Goal: Task Accomplishment & Management: Use online tool/utility

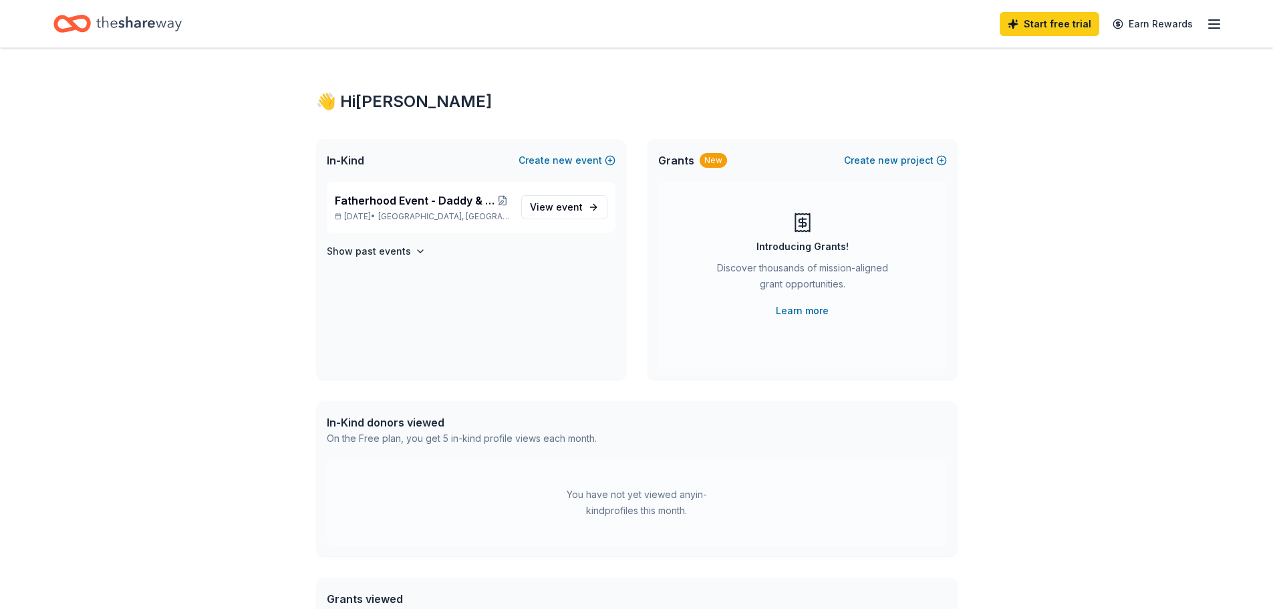
click at [121, 23] on icon "Home" at bounding box center [139, 23] width 86 height 27
click at [160, 25] on icon "Home" at bounding box center [139, 23] width 86 height 27
click at [678, 160] on span "Grants" at bounding box center [676, 160] width 36 height 16
click at [1220, 26] on icon "button" at bounding box center [1214, 24] width 16 height 16
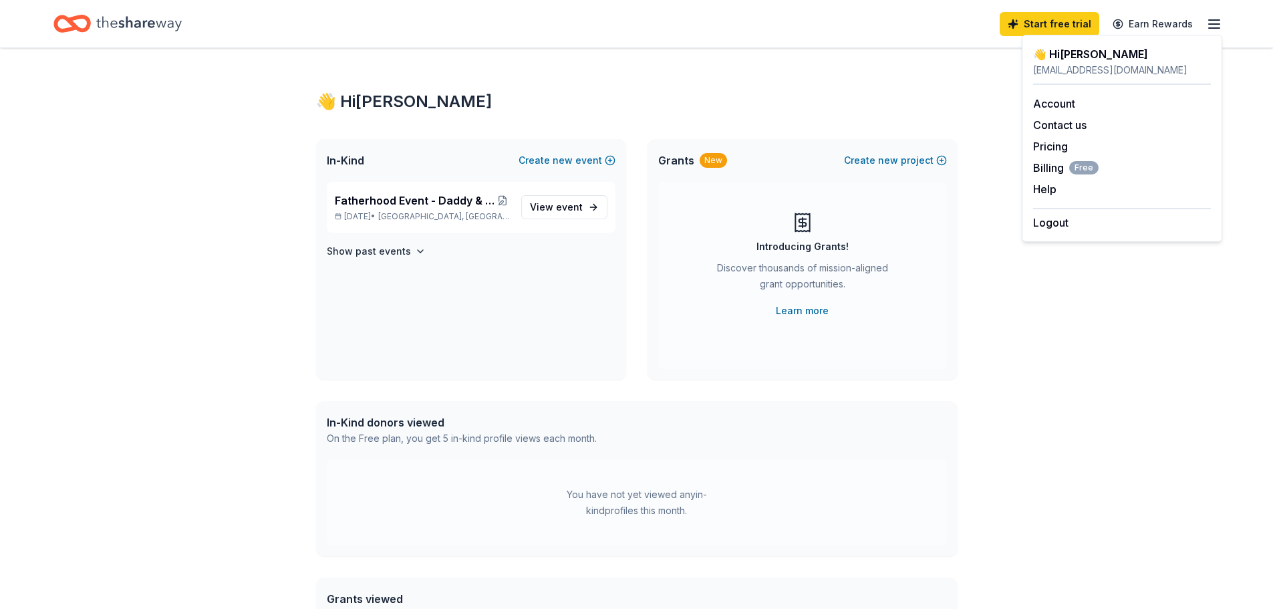
click at [1220, 26] on icon "button" at bounding box center [1214, 24] width 16 height 16
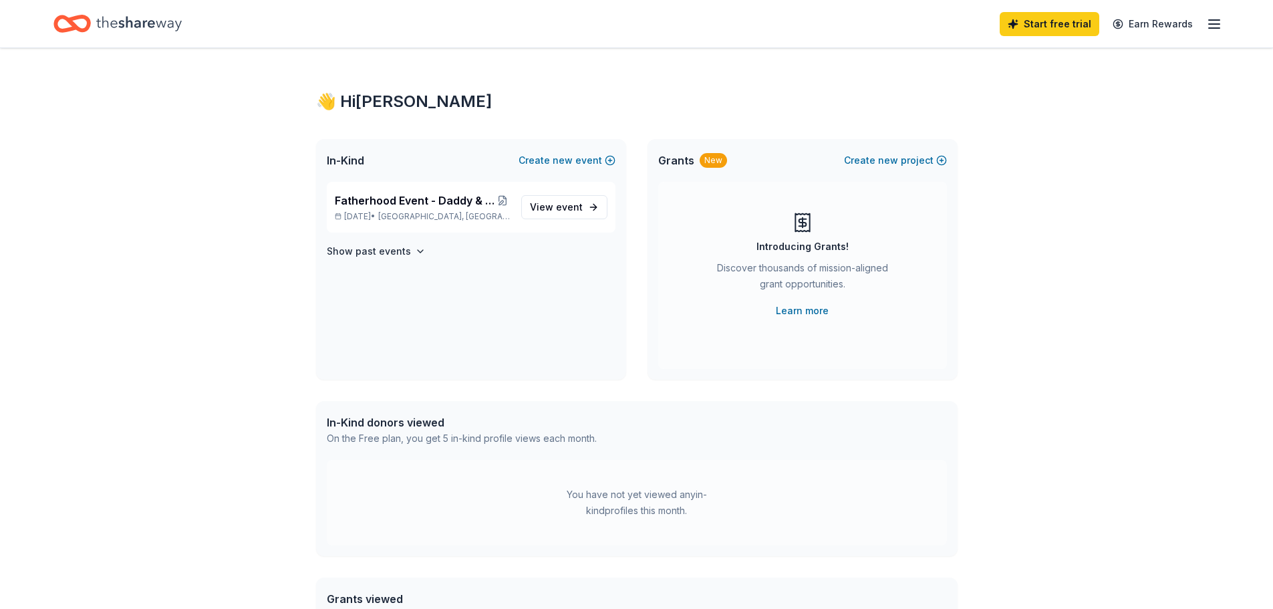
click at [367, 95] on div "👋 Hi [PERSON_NAME]" at bounding box center [636, 101] width 641 height 21
click at [152, 27] on icon "Home" at bounding box center [139, 23] width 86 height 15
click at [84, 21] on icon "Home" at bounding box center [71, 23] width 37 height 31
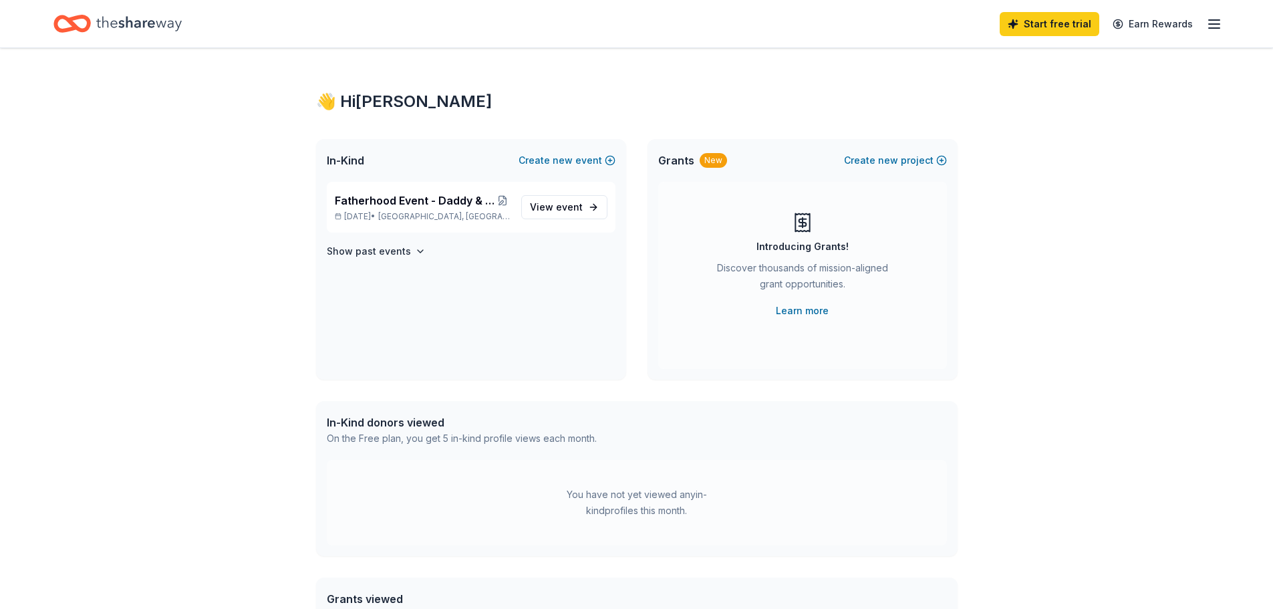
click at [84, 21] on icon "Home" at bounding box center [71, 23] width 37 height 31
click at [1217, 21] on icon "button" at bounding box center [1214, 24] width 16 height 16
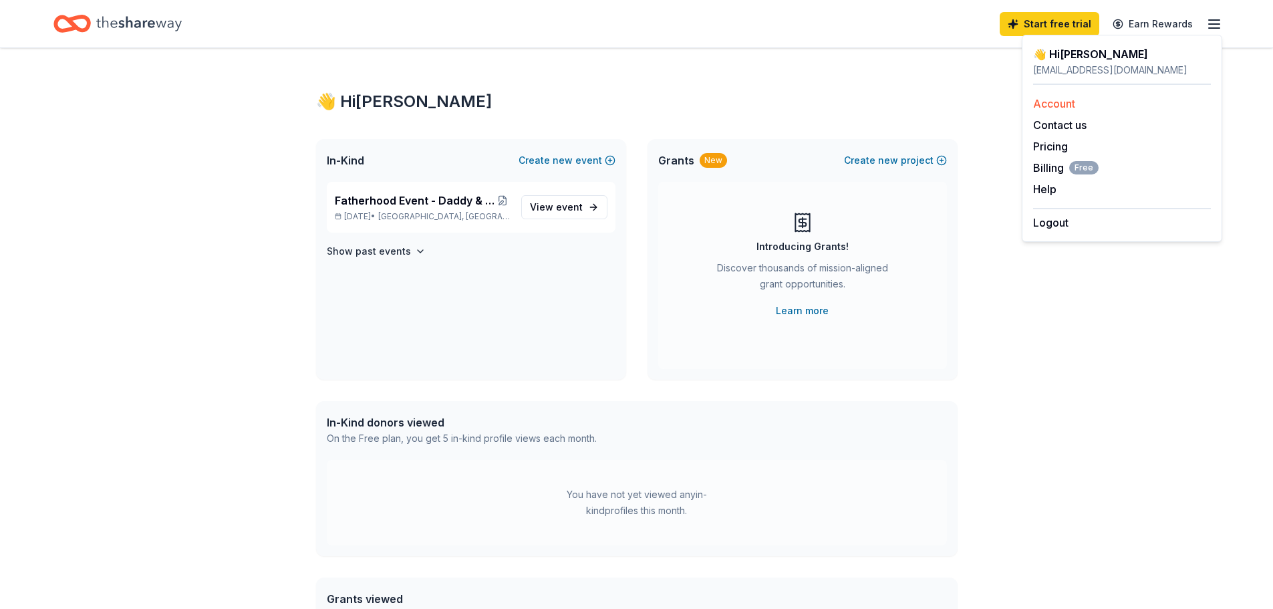
click at [1171, 109] on div "Account" at bounding box center [1122, 104] width 178 height 16
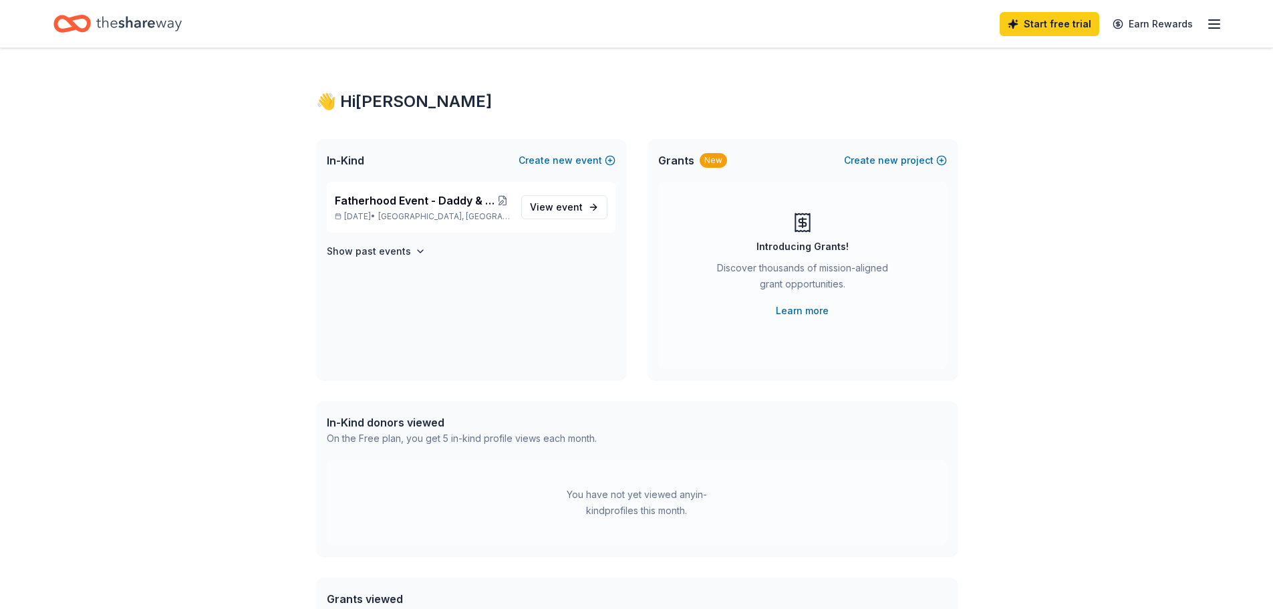
click at [1217, 22] on icon "button" at bounding box center [1214, 24] width 16 height 16
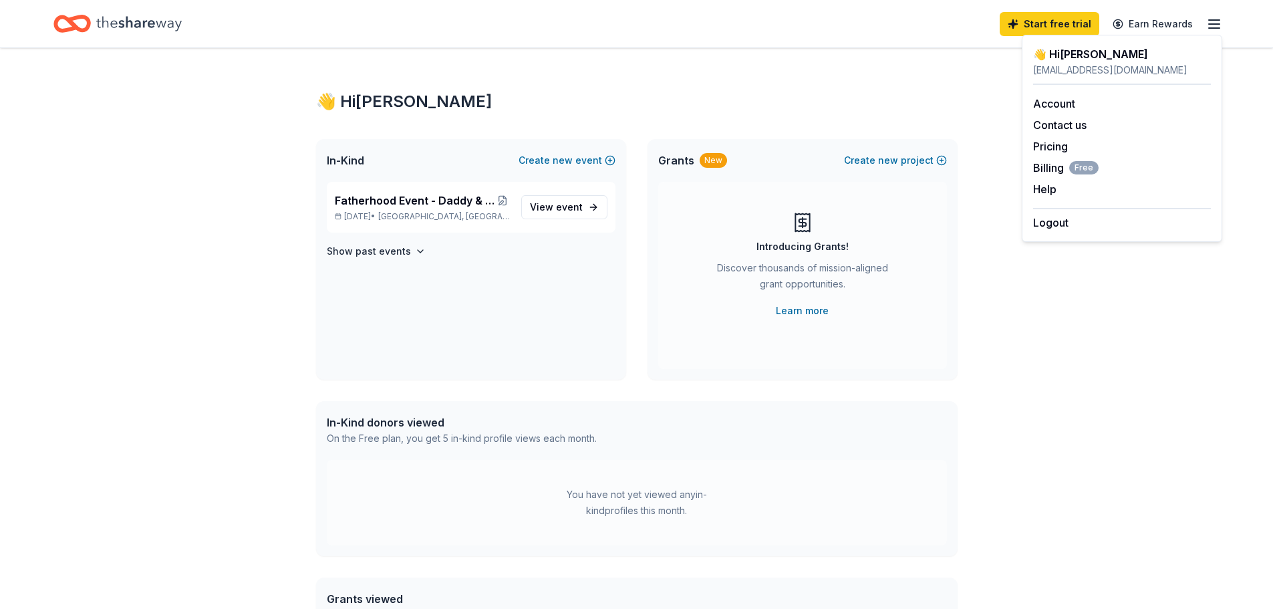
click at [832, 89] on div "👋 Hi [PERSON_NAME] In-Kind Create new event Fatherhood Event - Daddy & Me Pinat…" at bounding box center [637, 425] width 684 height 754
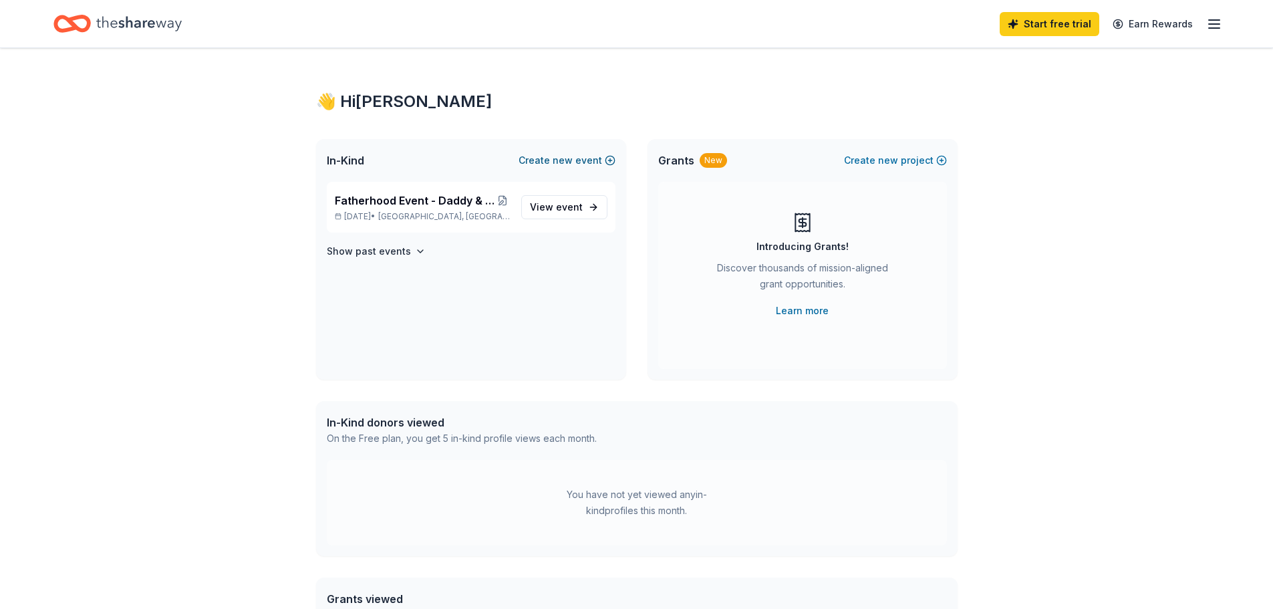
click at [572, 157] on span "new" at bounding box center [562, 160] width 20 height 16
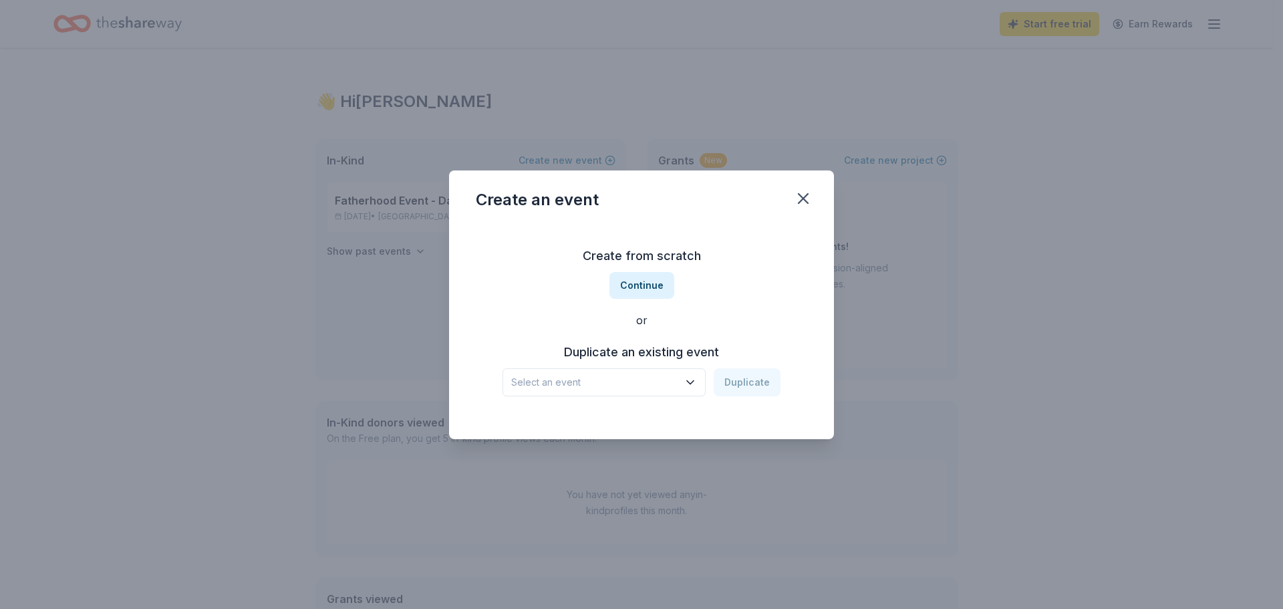
click at [697, 382] on icon "button" at bounding box center [689, 381] width 13 height 13
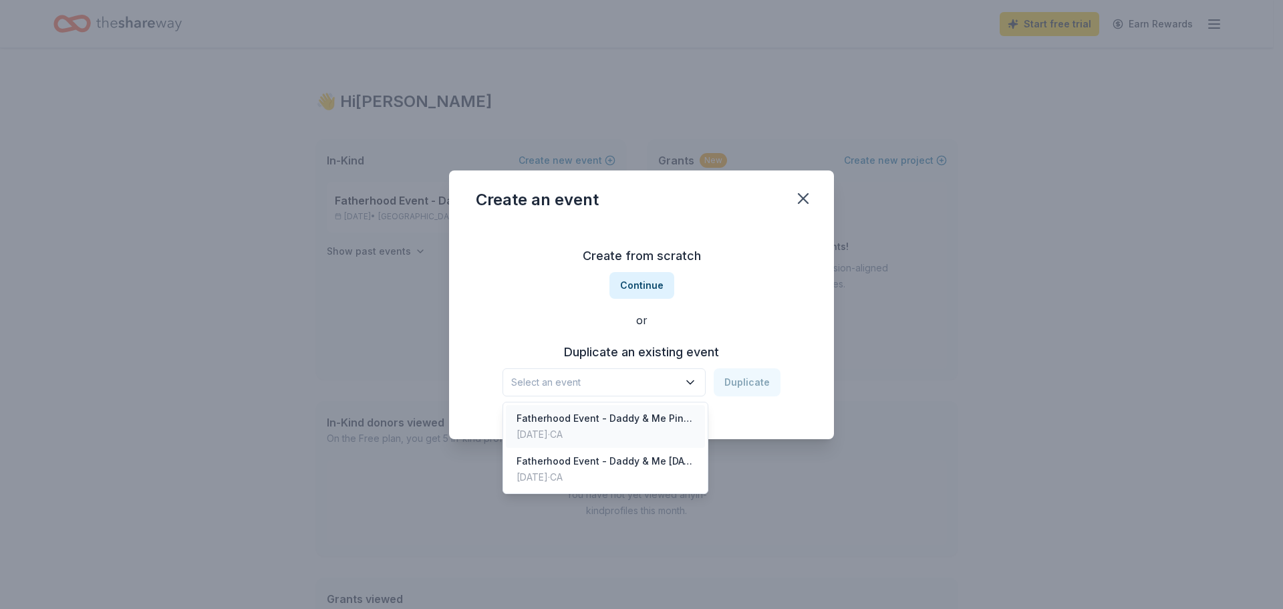
click at [669, 418] on div "Fatherhood Event - Daddy & Me Pinata Night Market" at bounding box center [605, 418] width 178 height 16
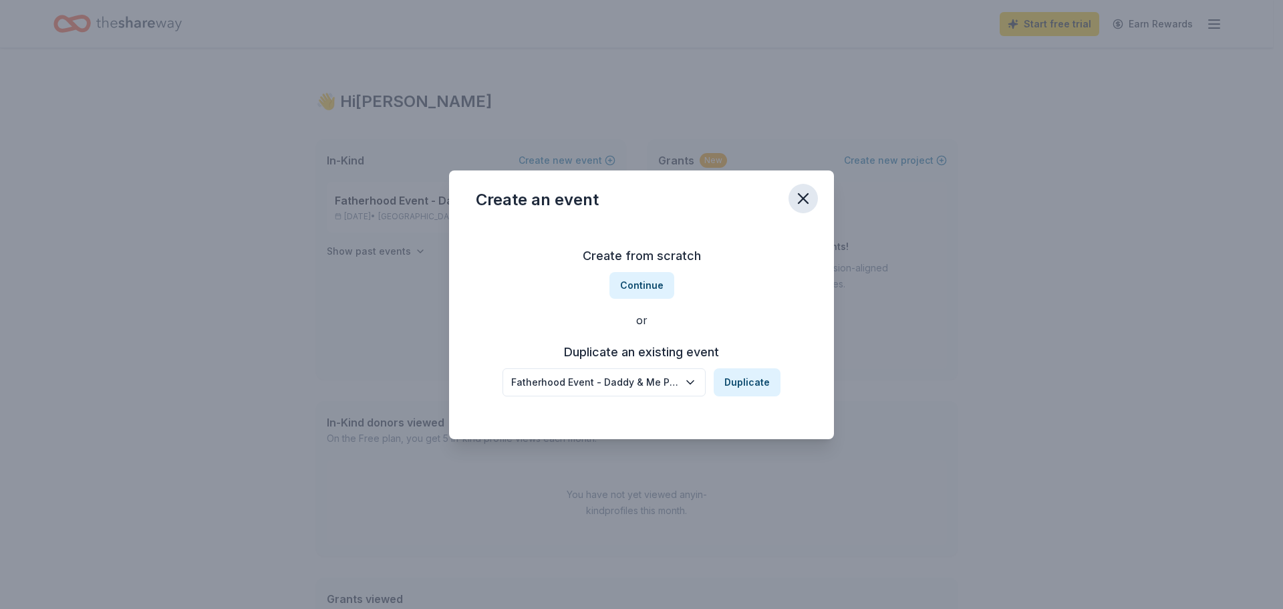
click at [811, 198] on icon "button" at bounding box center [803, 198] width 19 height 19
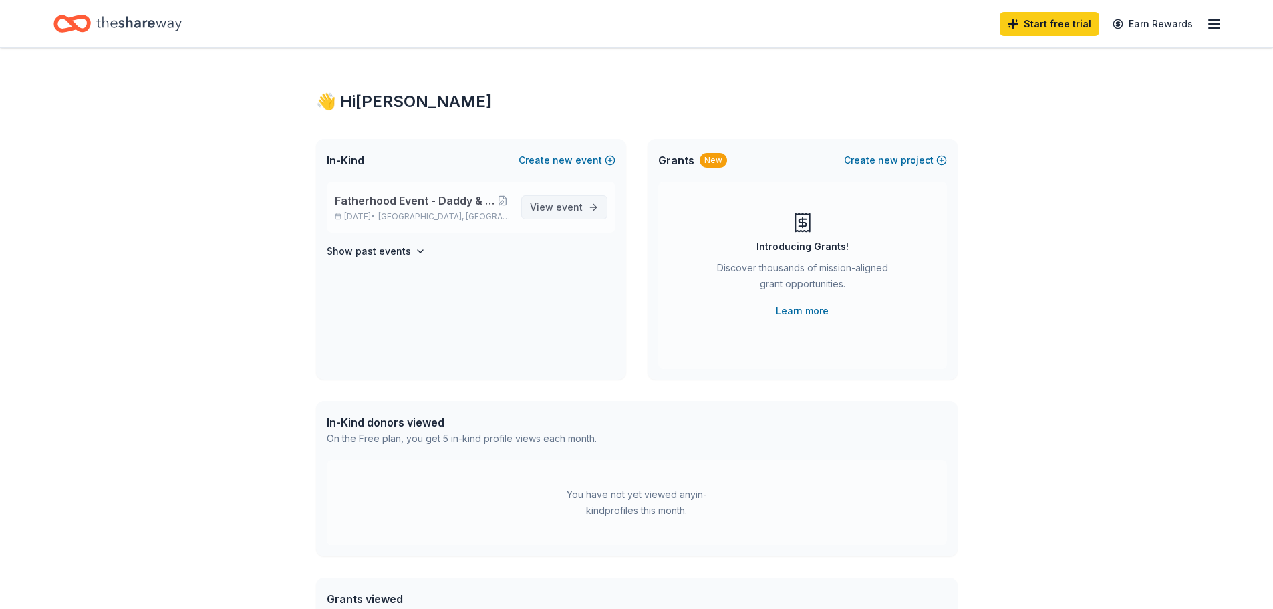
click at [569, 206] on span "event" at bounding box center [569, 206] width 27 height 11
click at [597, 207] on link "View event" at bounding box center [564, 207] width 86 height 24
click at [444, 204] on span "Fatherhood Event - Daddy & Me Pinata Night Market" at bounding box center [415, 200] width 160 height 16
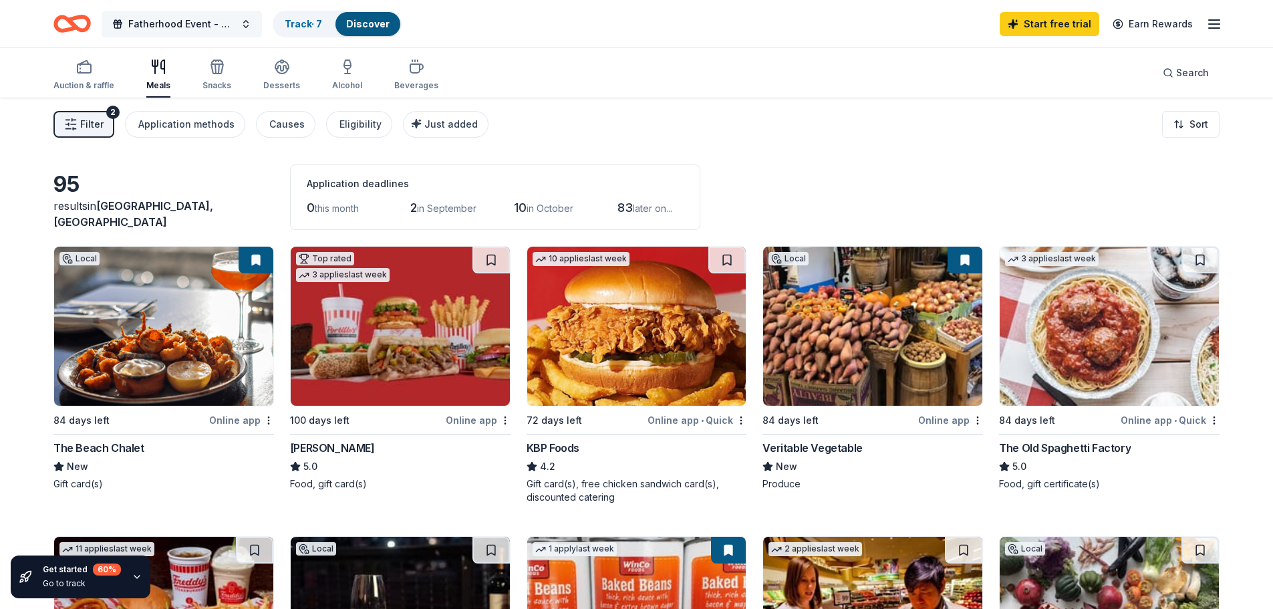
click at [247, 28] on button "Fatherhood Event - Daddy & Me Pinata Night Market" at bounding box center [182, 24] width 160 height 27
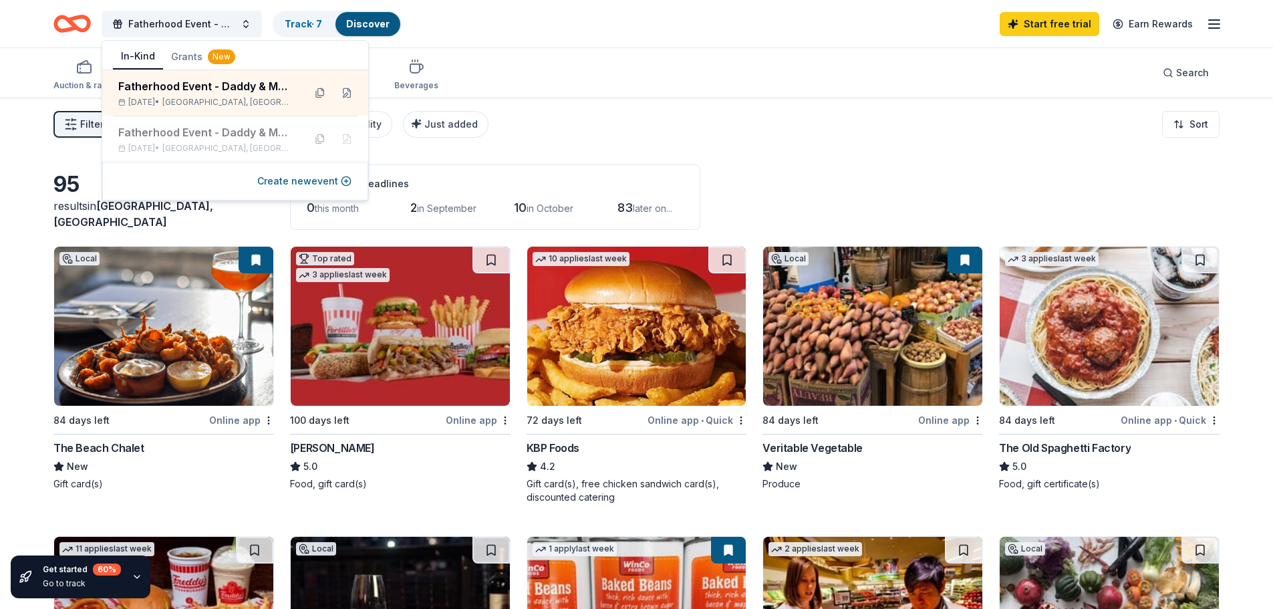
click at [536, 90] on div "Auction & raffle Meals Snacks Desserts Alcohol Beverages Search" at bounding box center [636, 72] width 1166 height 49
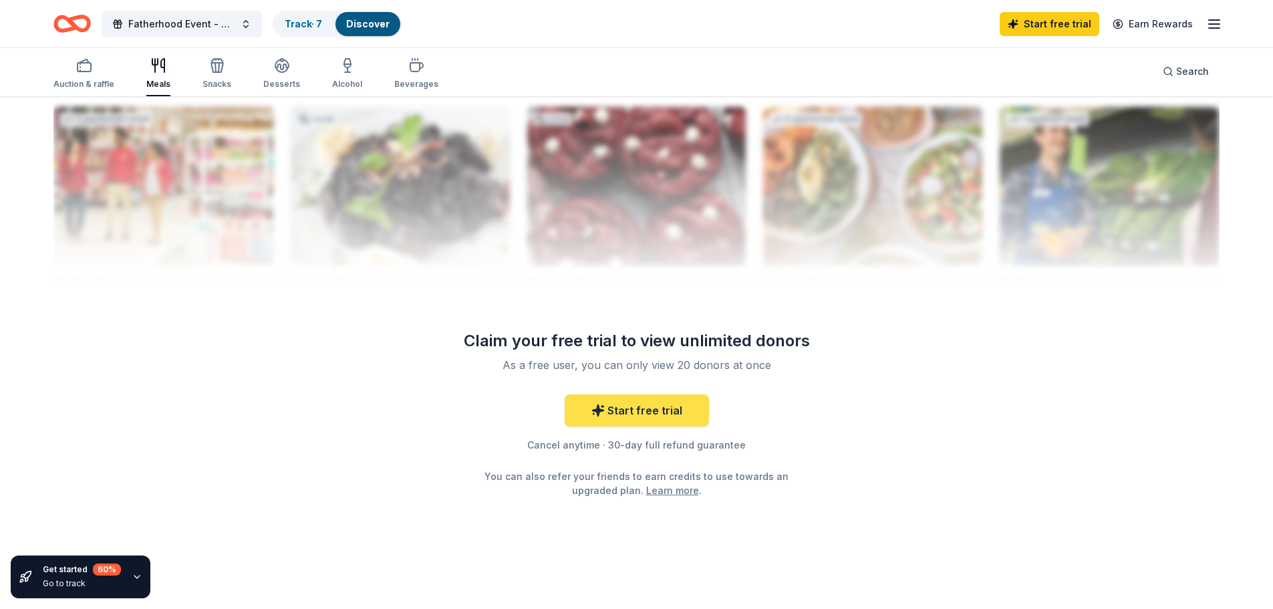
scroll to position [1306, 0]
click at [222, 68] on icon "button" at bounding box center [217, 65] width 16 height 16
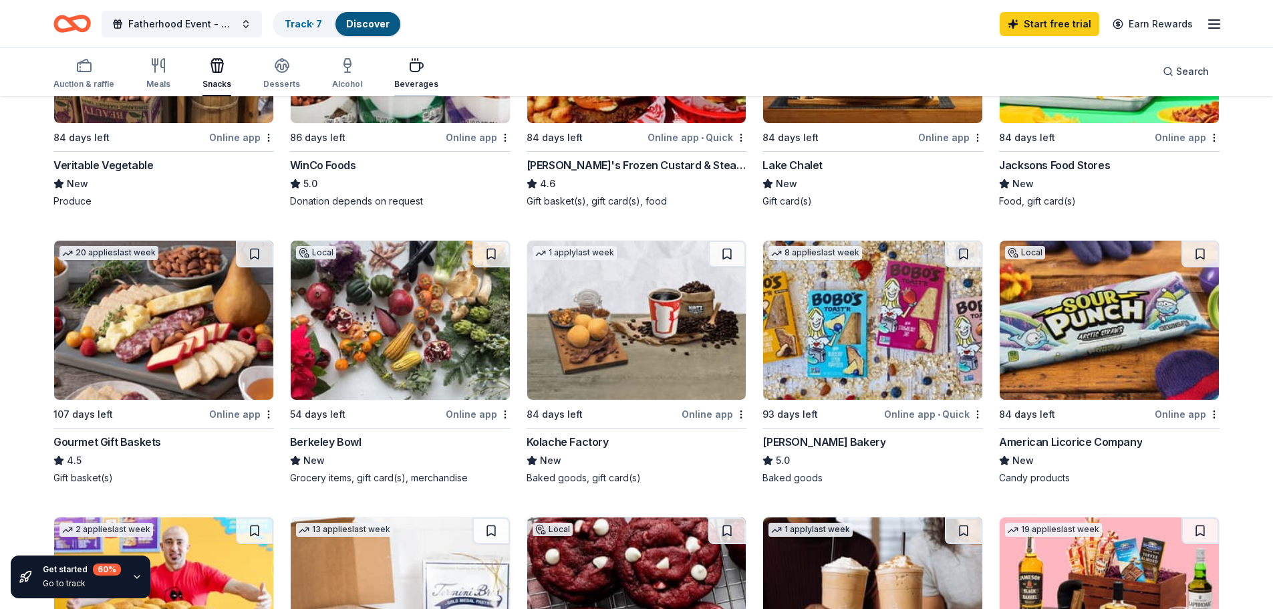
scroll to position [267, 0]
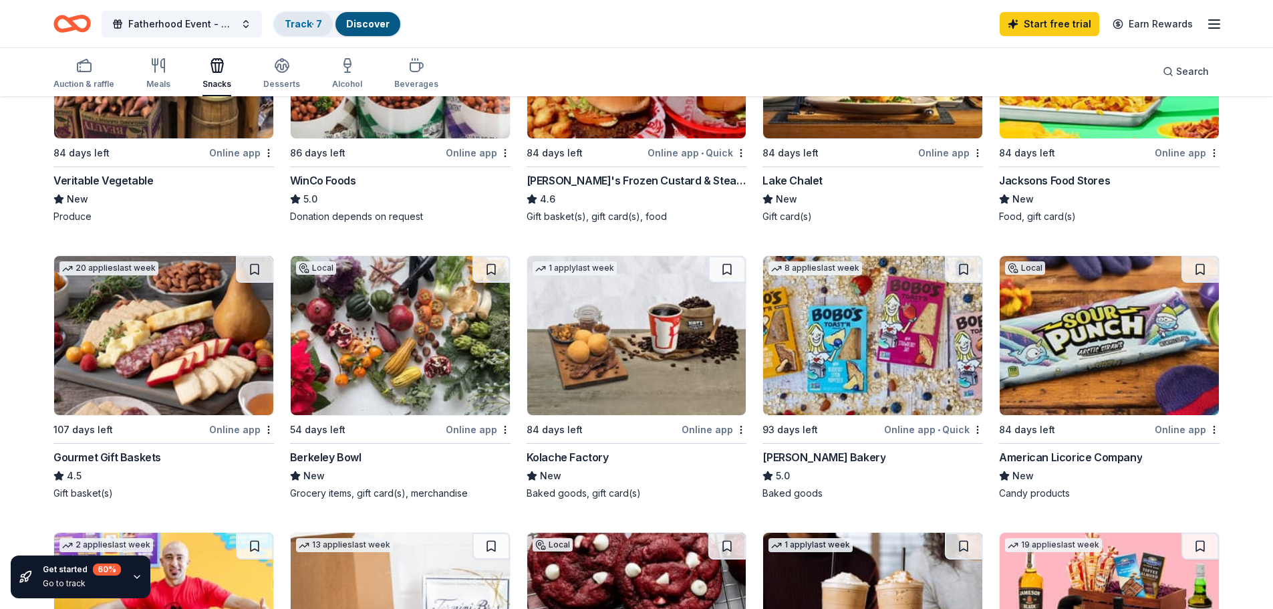
click at [293, 20] on link "Track · 7" at bounding box center [303, 23] width 37 height 11
click at [326, 20] on div "Track · 7" at bounding box center [303, 24] width 59 height 24
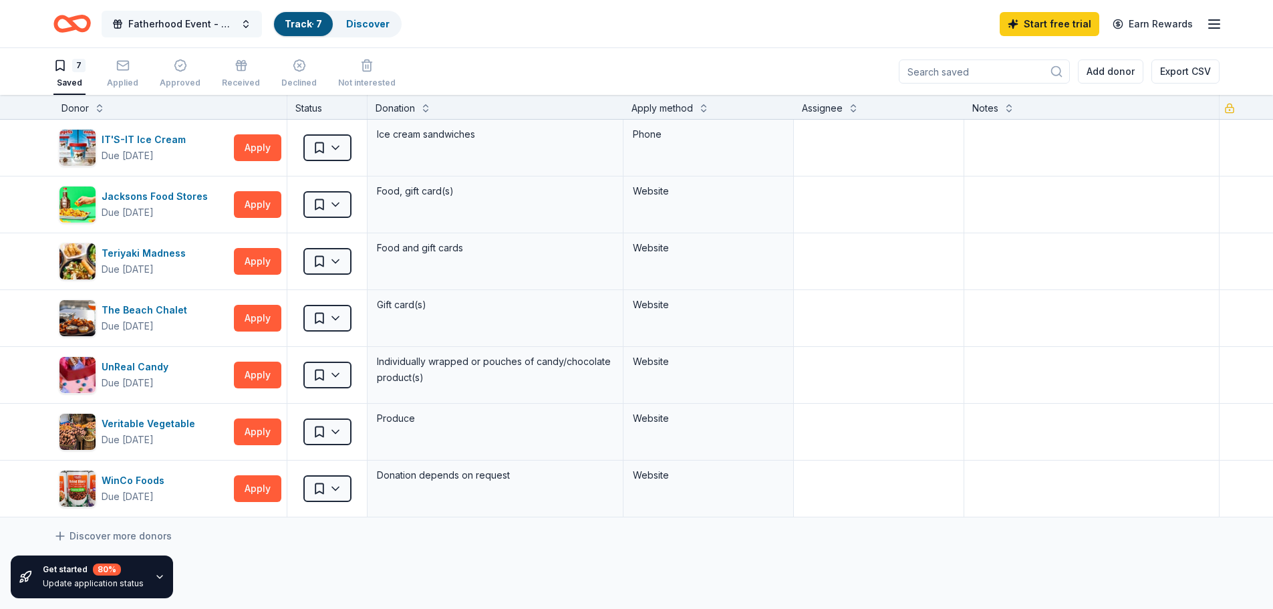
click at [189, 20] on span "Fatherhood Event - Daddy & Me Pinata Night Market" at bounding box center [181, 24] width 107 height 16
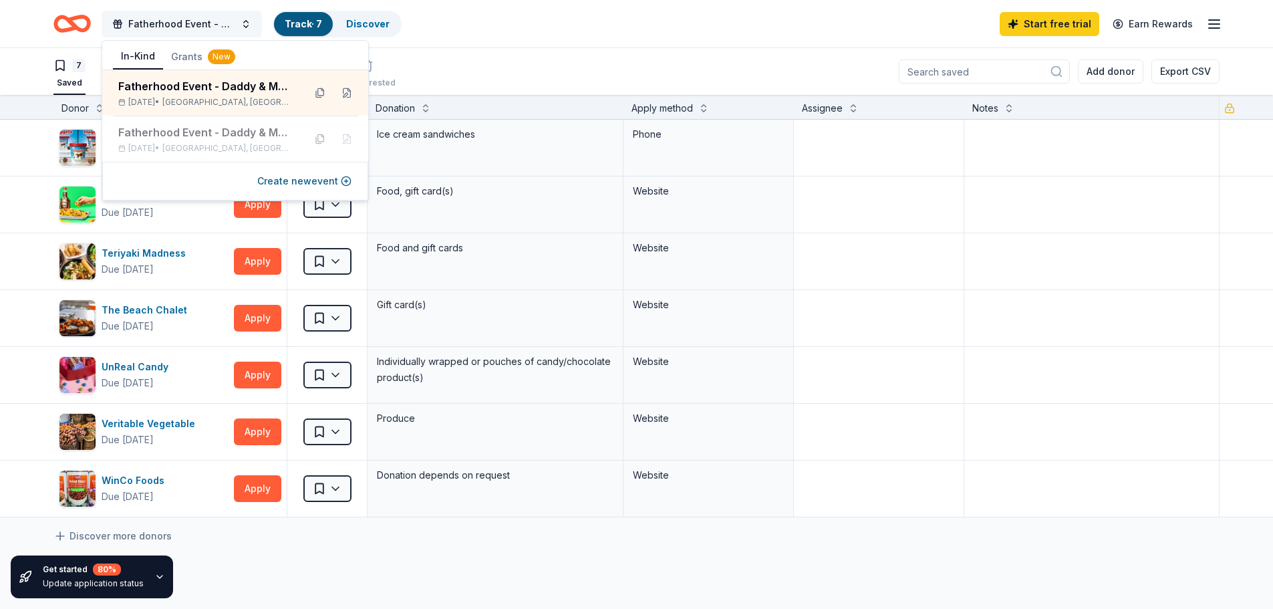
click at [189, 20] on span "Fatherhood Event - Daddy & Me Pinata Night Market" at bounding box center [181, 24] width 107 height 16
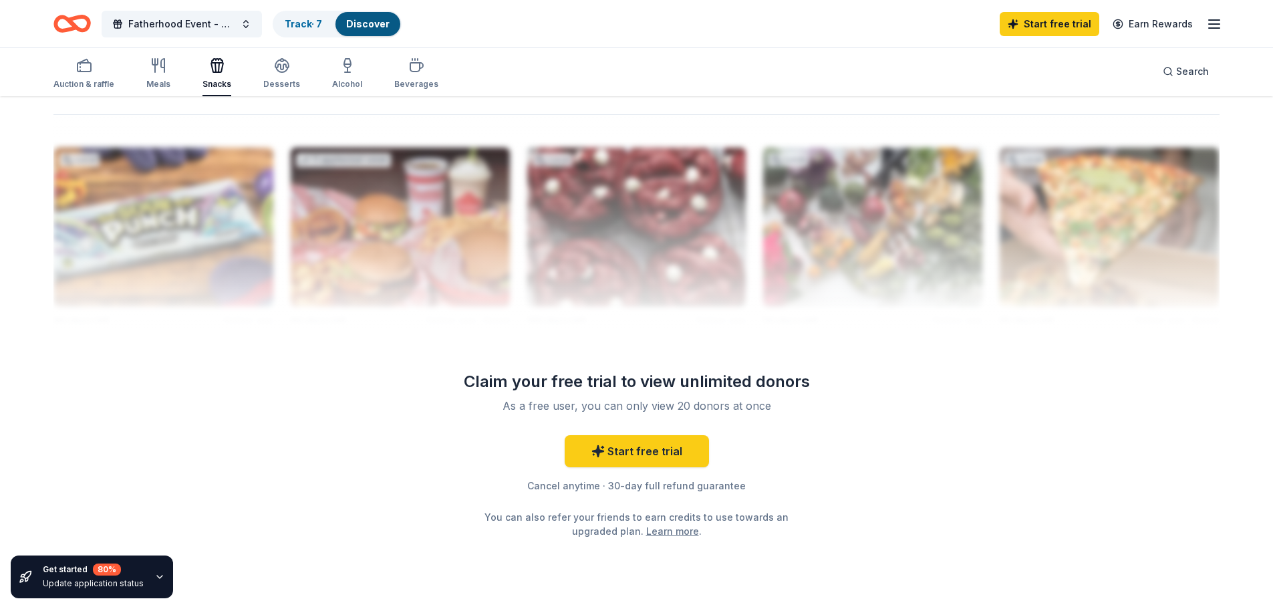
scroll to position [1293, 0]
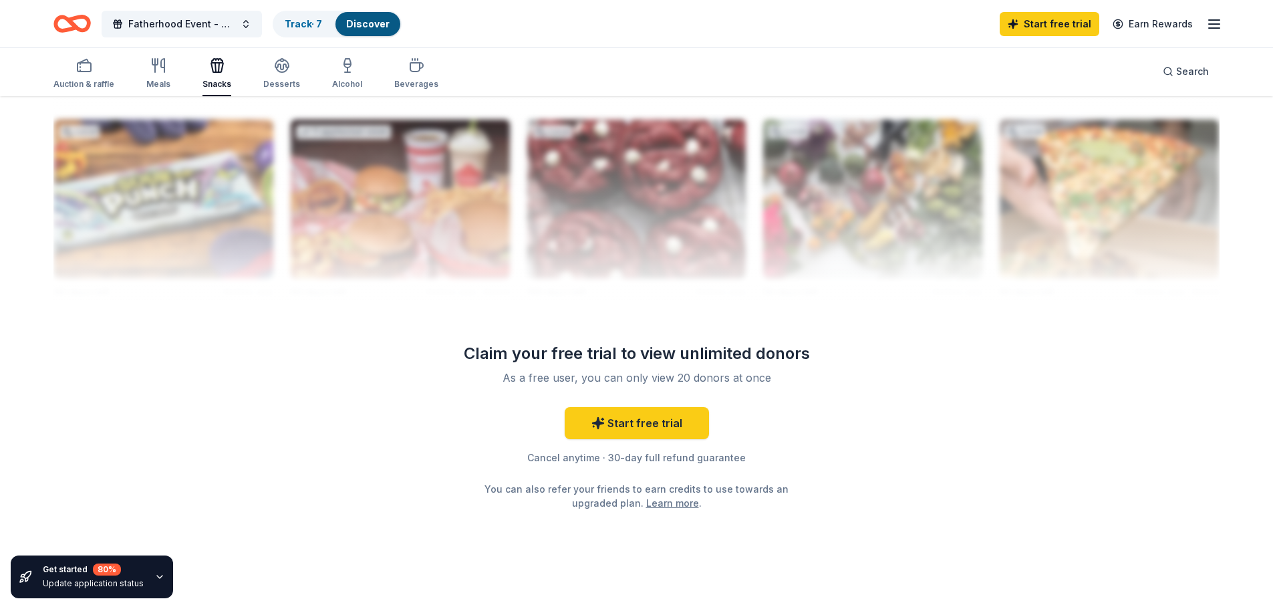
click at [154, 573] on icon "button" at bounding box center [159, 576] width 11 height 11
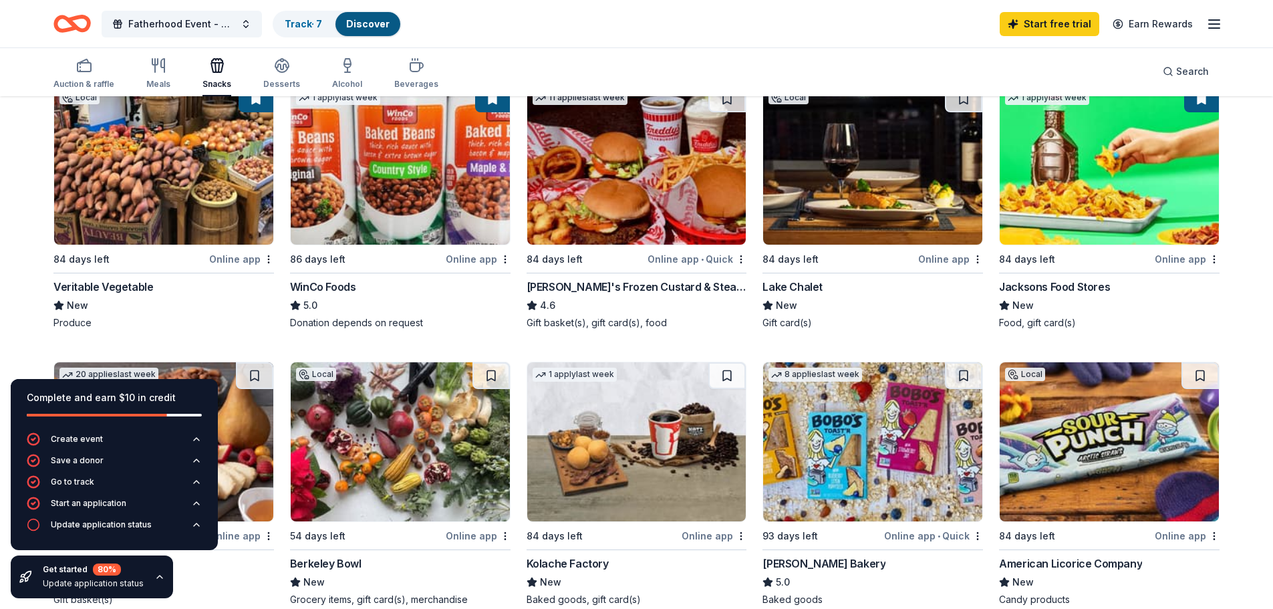
scroll to position [148, 0]
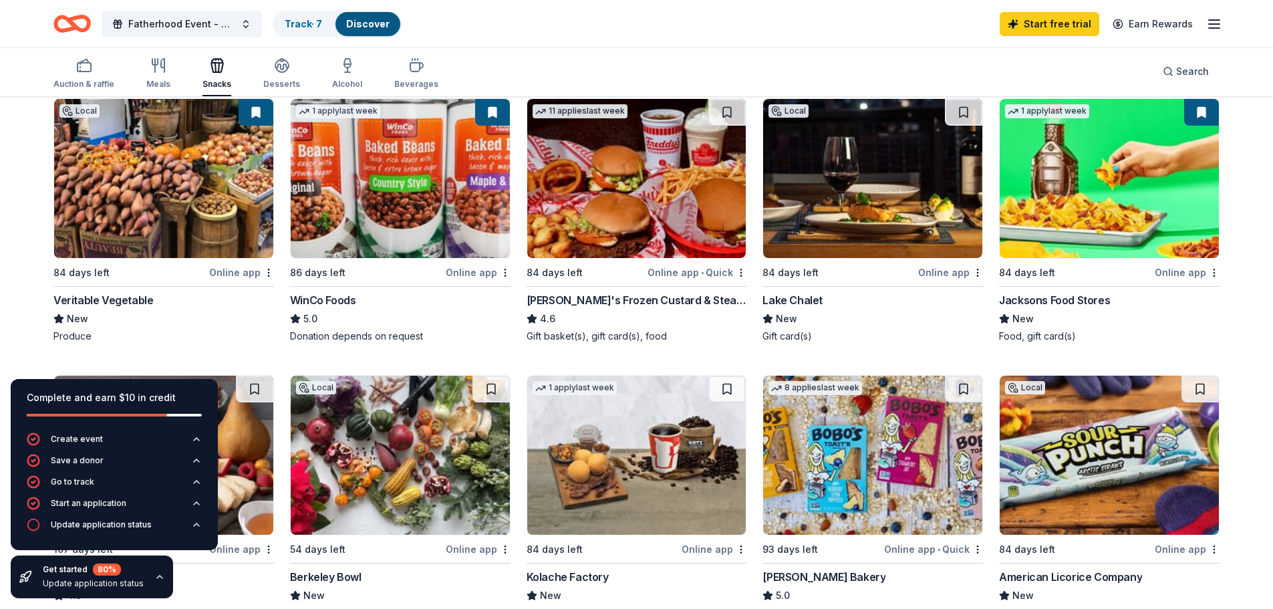
click at [770, 24] on div "Fatherhood Event - Daddy & Me Pinata Night Market Track · 7 Discover Start free…" at bounding box center [636, 23] width 1166 height 31
click at [204, 589] on div "Complete and earn $10 in credit Create event Save a donor Go to track Start an …" at bounding box center [114, 488] width 228 height 240
click at [154, 581] on icon "button" at bounding box center [159, 576] width 11 height 11
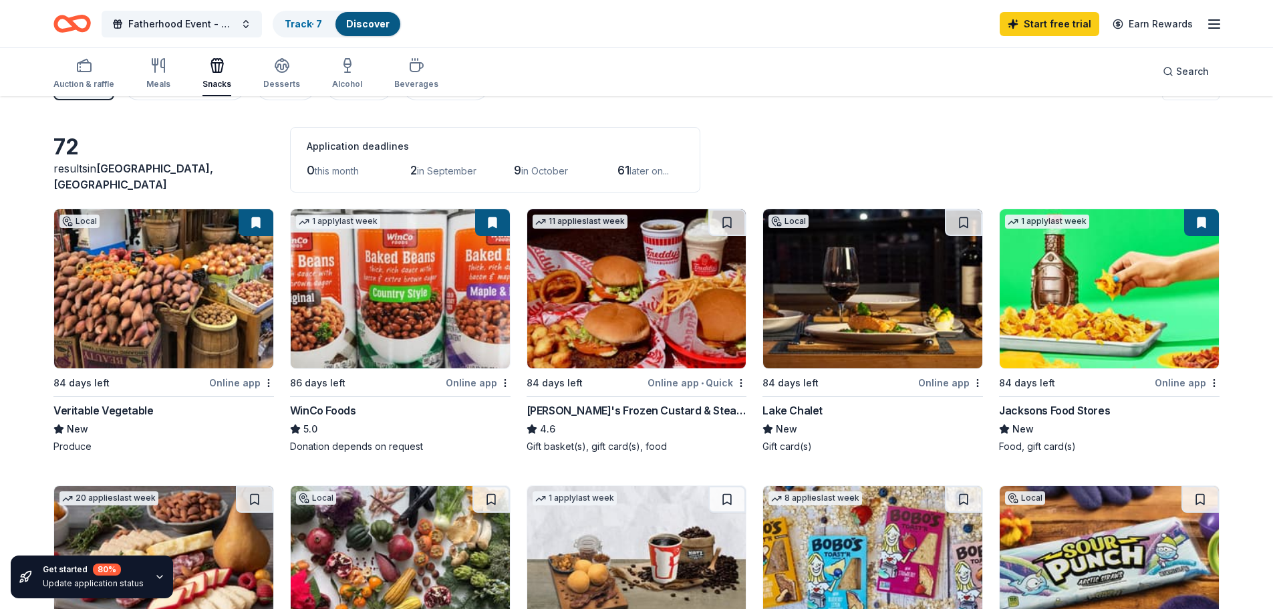
scroll to position [0, 0]
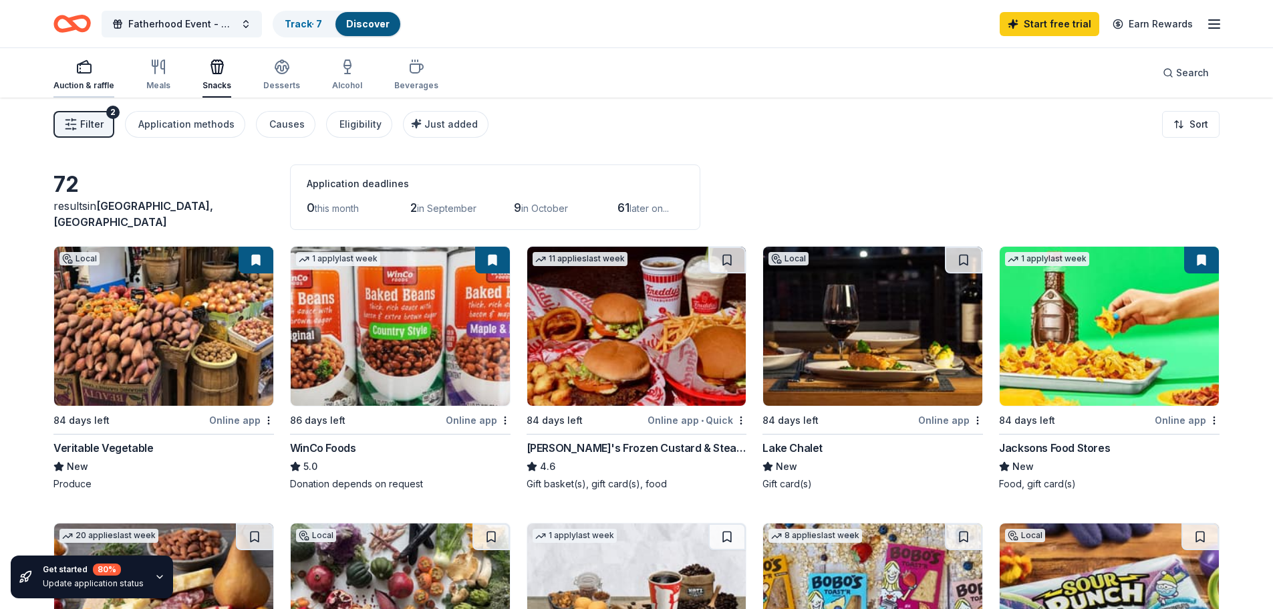
click at [94, 74] on div "button" at bounding box center [83, 67] width 61 height 16
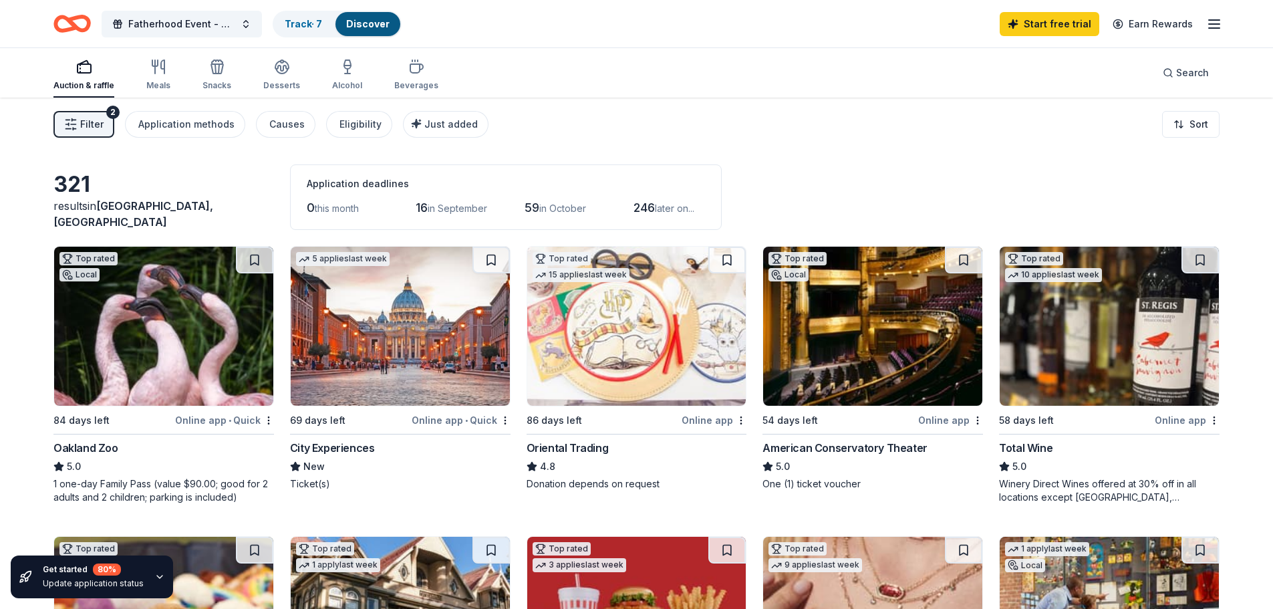
click at [61, 25] on icon "Home" at bounding box center [71, 23] width 37 height 31
